Goal: Task Accomplishment & Management: Manage account settings

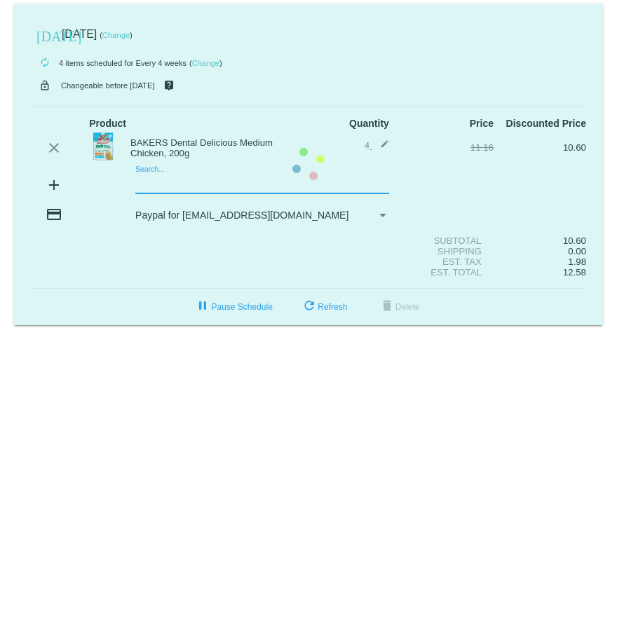
click at [167, 184] on mat-card "[DATE] [DATE] ( Change ) autorenew 4 items scheduled for Every 4 weeks ( Change…" at bounding box center [308, 165] width 589 height 322
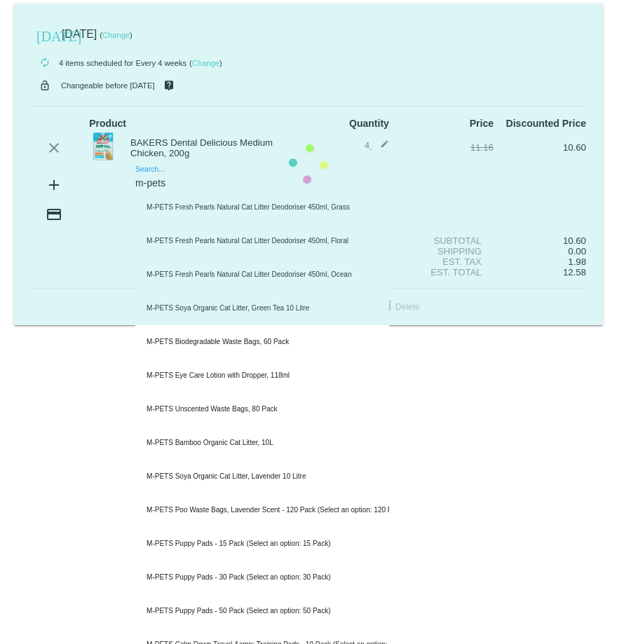
click at [186, 188] on mat-card "[DATE] [DATE] ( Change ) autorenew 4 items scheduled for Every 4 weeks ( Change…" at bounding box center [308, 165] width 589 height 322
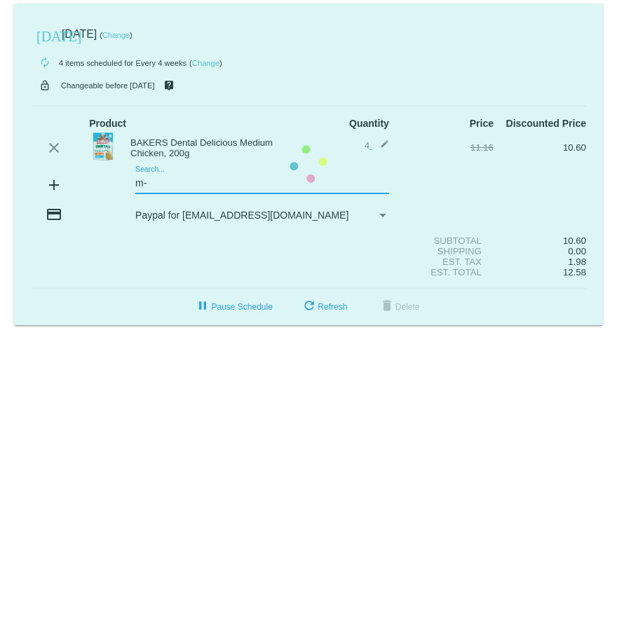
type input "m"
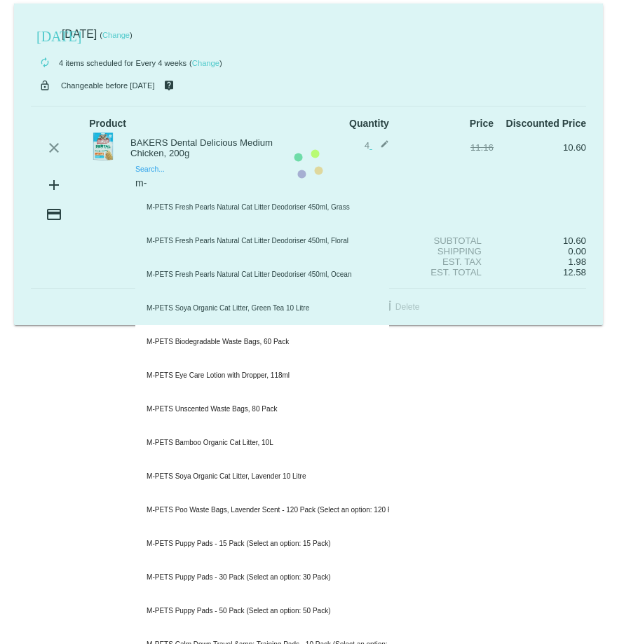
type input "m"
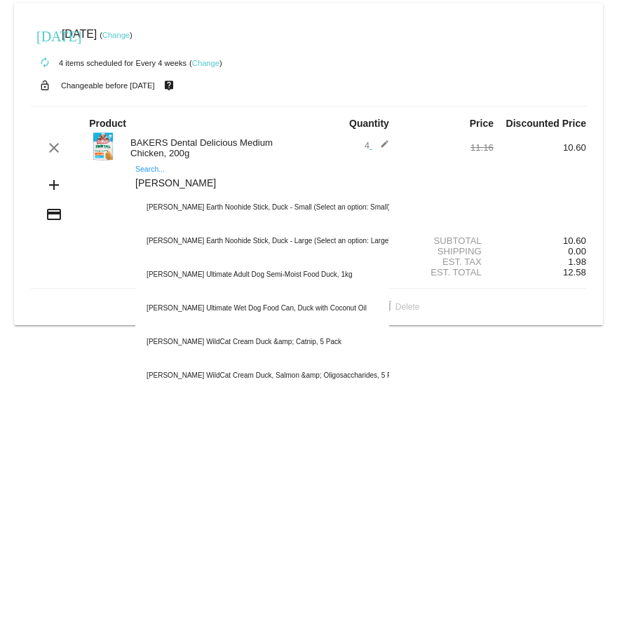
type input "woolf duck"
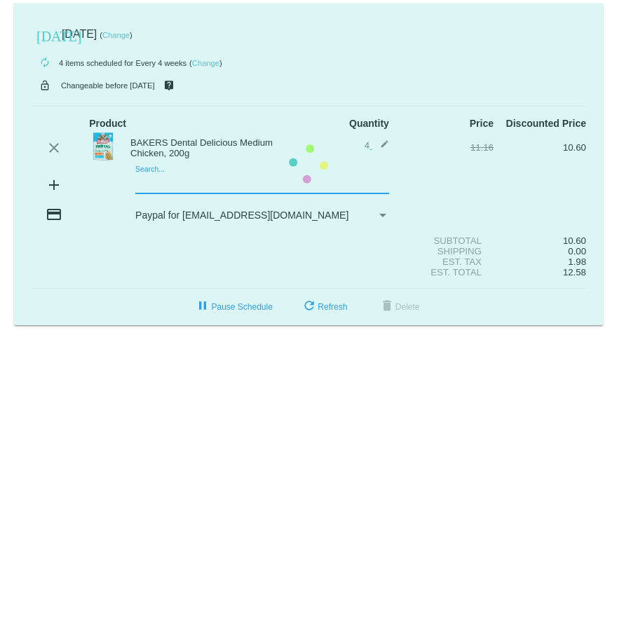
click at [151, 183] on mat-card "[DATE] [DATE] ( Change ) autorenew 4 items scheduled for Every 4 weeks ( Change…" at bounding box center [308, 165] width 589 height 322
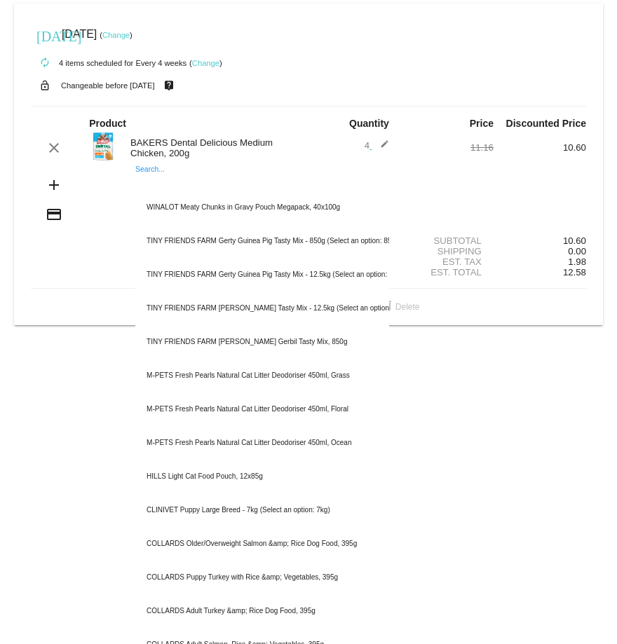
paste input "[PERSON_NAME] Duck & Rawhide Twister"
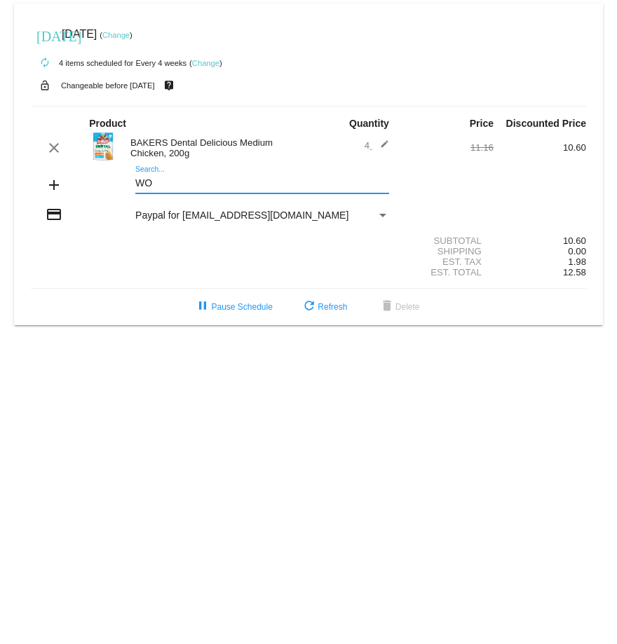
type input "W"
type input "M"
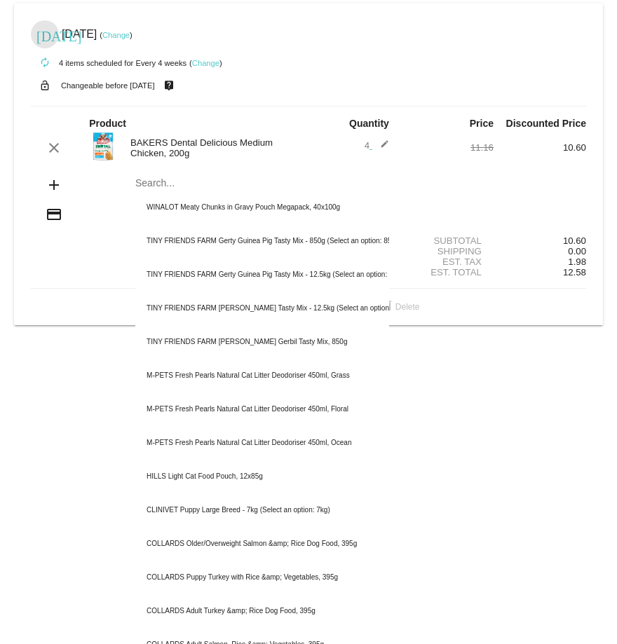
click at [46, 38] on mat-icon "[DATE]" at bounding box center [44, 35] width 17 height 17
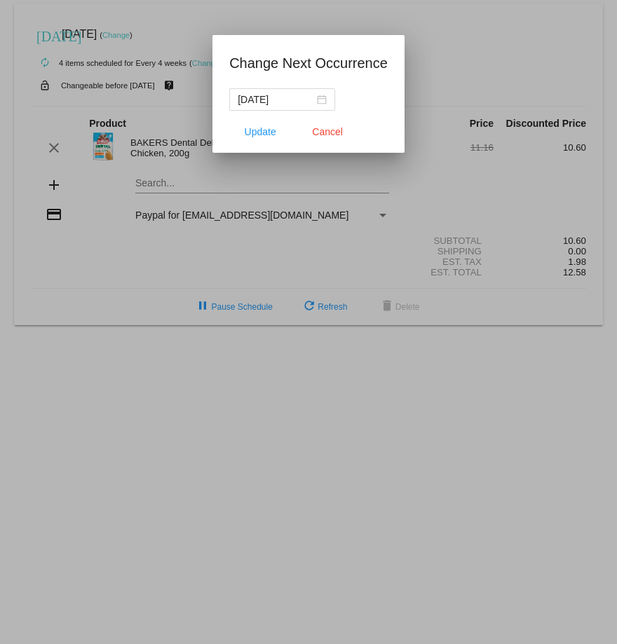
click at [425, 69] on div at bounding box center [308, 322] width 617 height 644
